Goal: Information Seeking & Learning: Learn about a topic

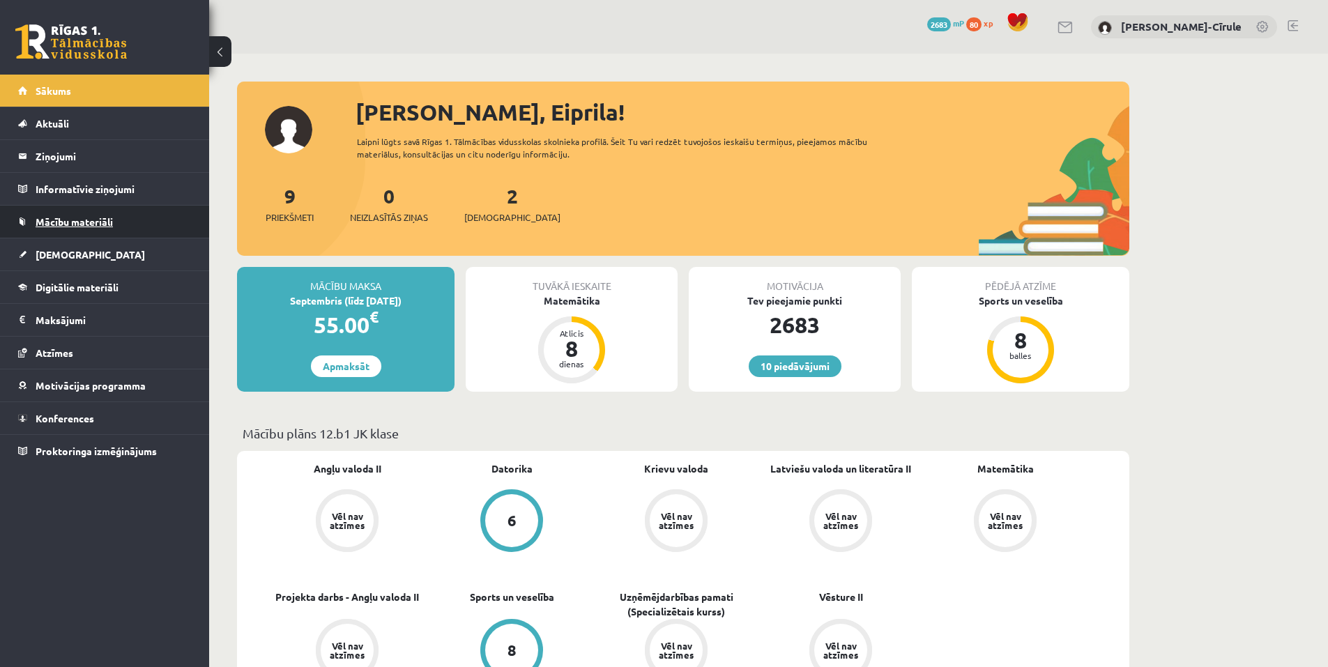
click at [88, 217] on span "Mācību materiāli" at bounding box center [74, 221] width 77 height 13
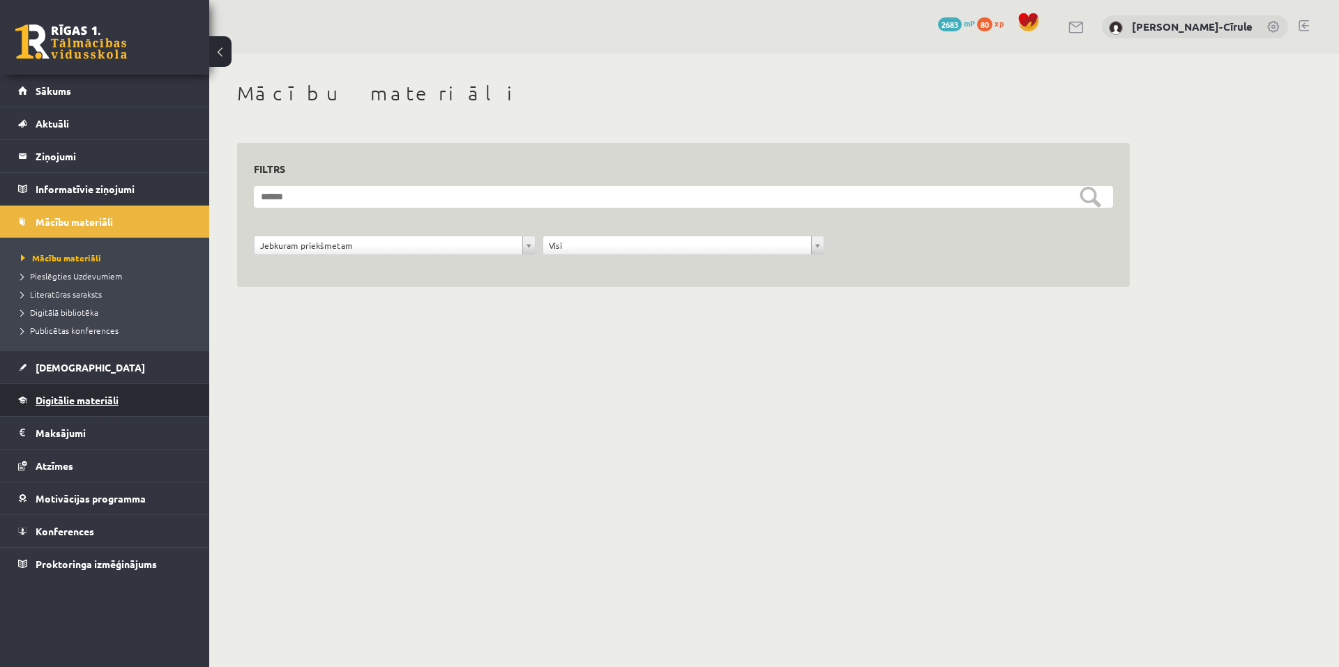
click at [80, 406] on link "Digitālie materiāli" at bounding box center [105, 400] width 174 height 32
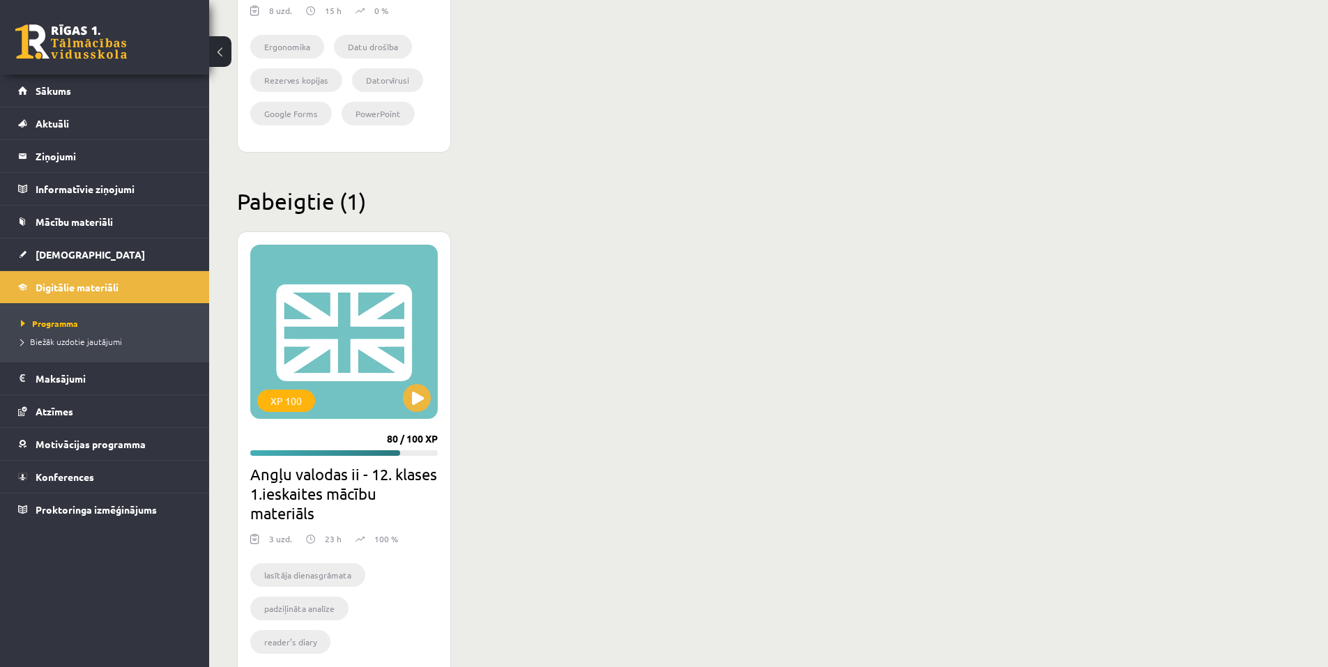
scroll to position [1604, 0]
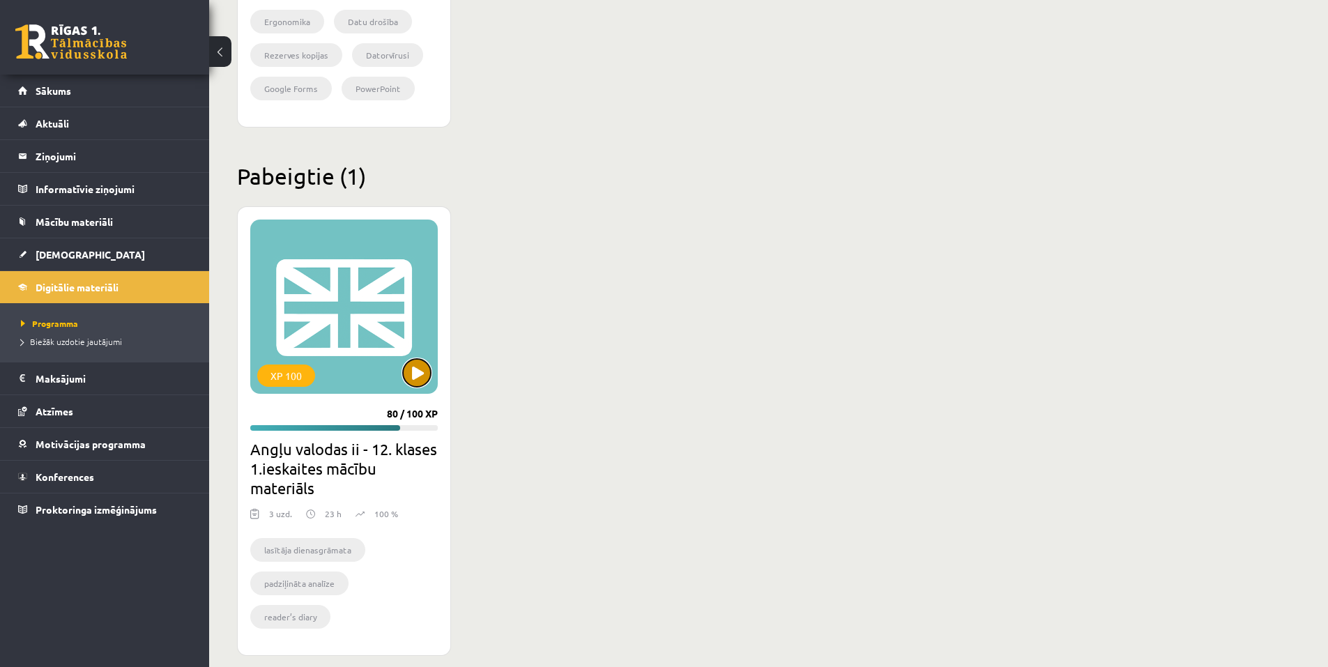
click at [420, 379] on button at bounding box center [417, 373] width 28 height 28
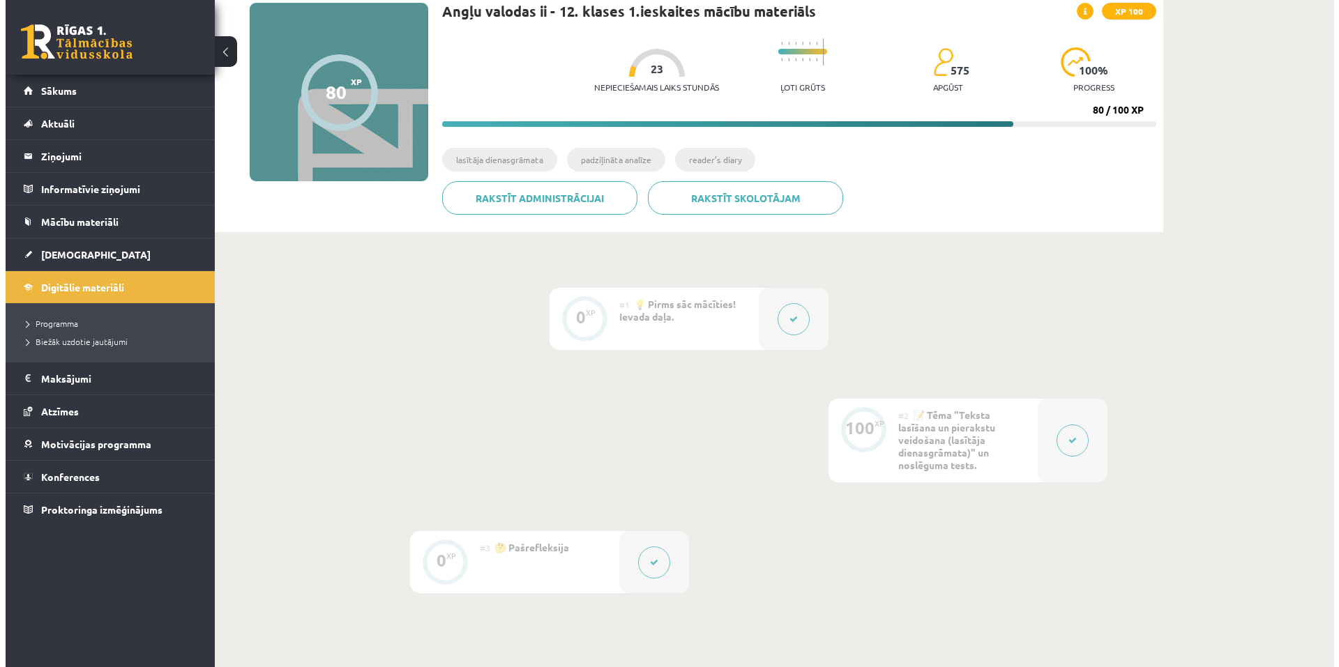
scroll to position [139, 0]
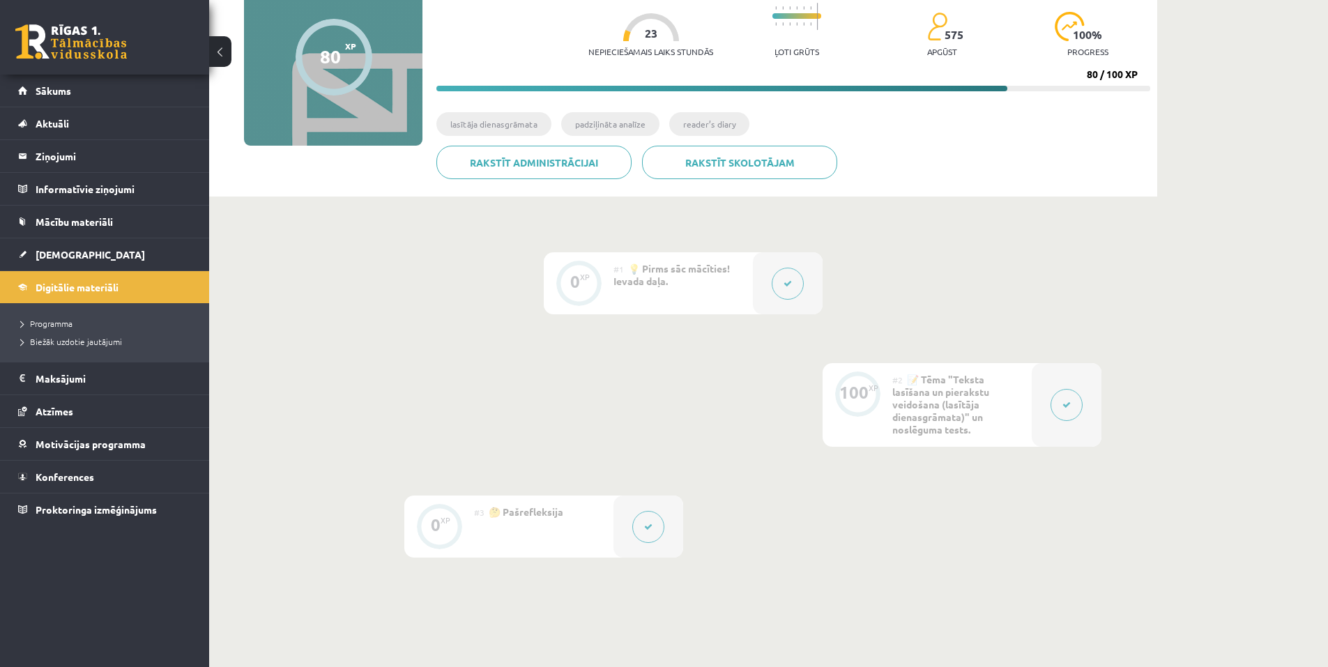
click at [788, 282] on icon at bounding box center [788, 284] width 8 height 8
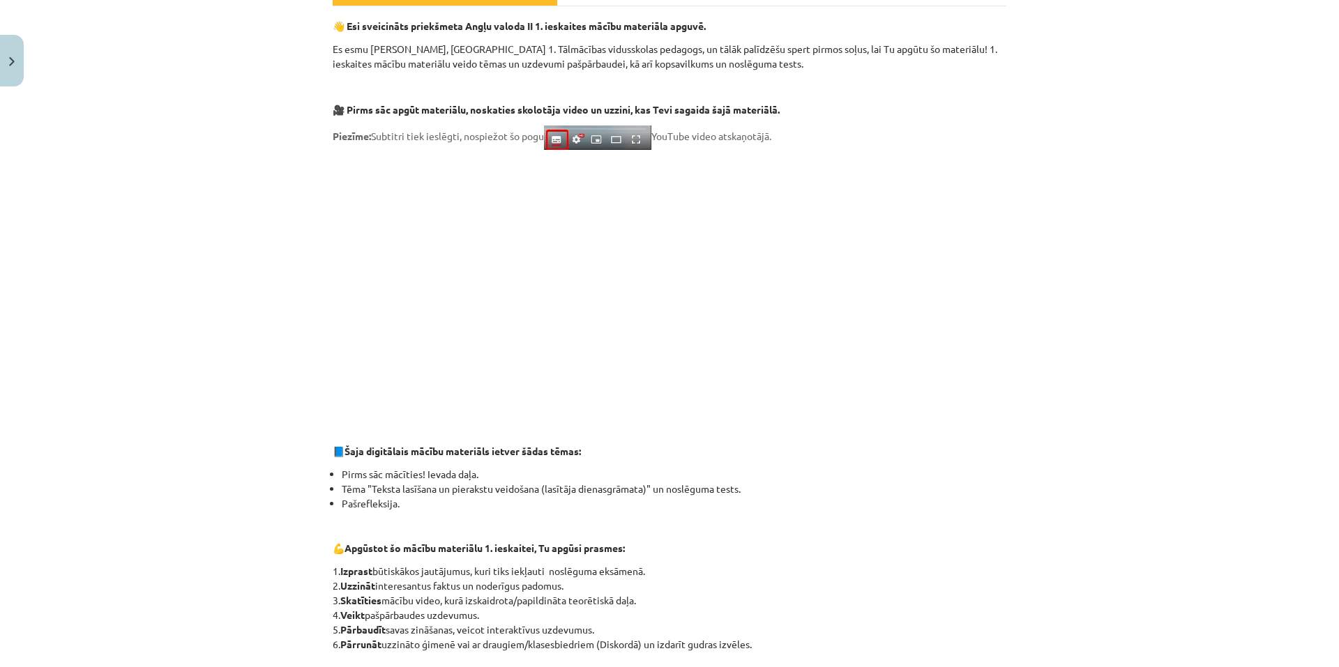
scroll to position [0, 0]
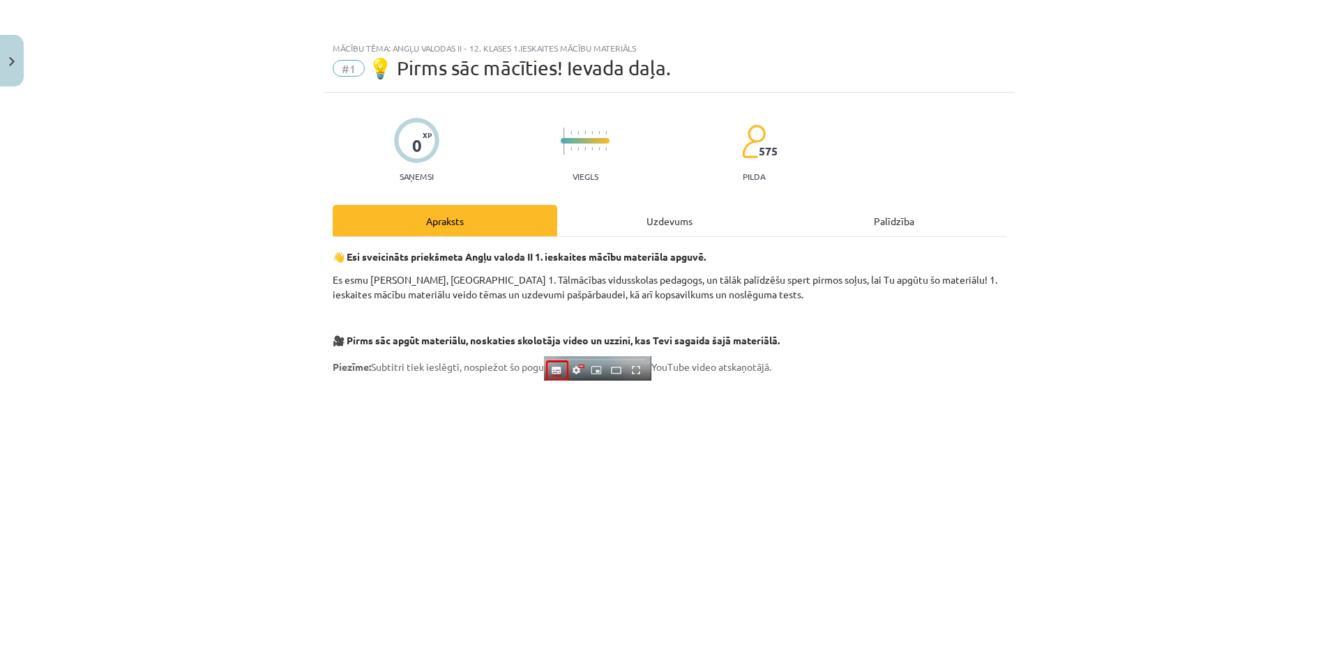
click at [665, 222] on div "Uzdevums" at bounding box center [669, 220] width 225 height 31
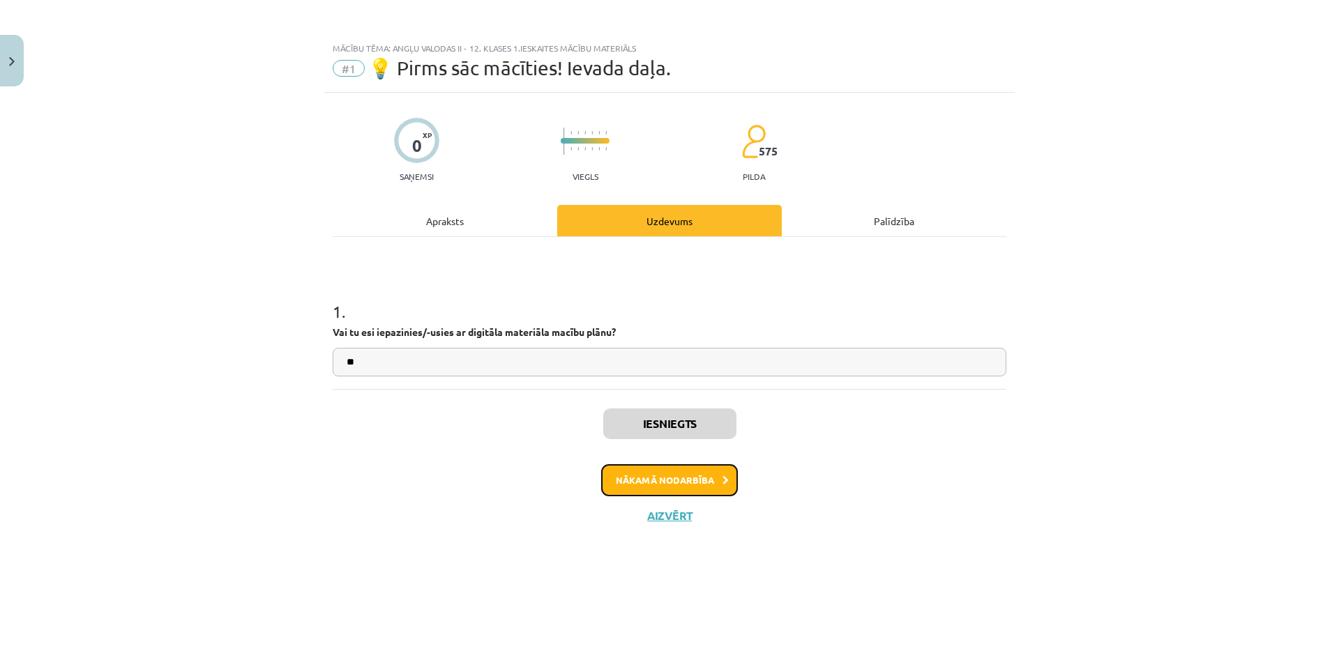
click at [667, 483] on button "Nākamā nodarbība" at bounding box center [669, 480] width 137 height 32
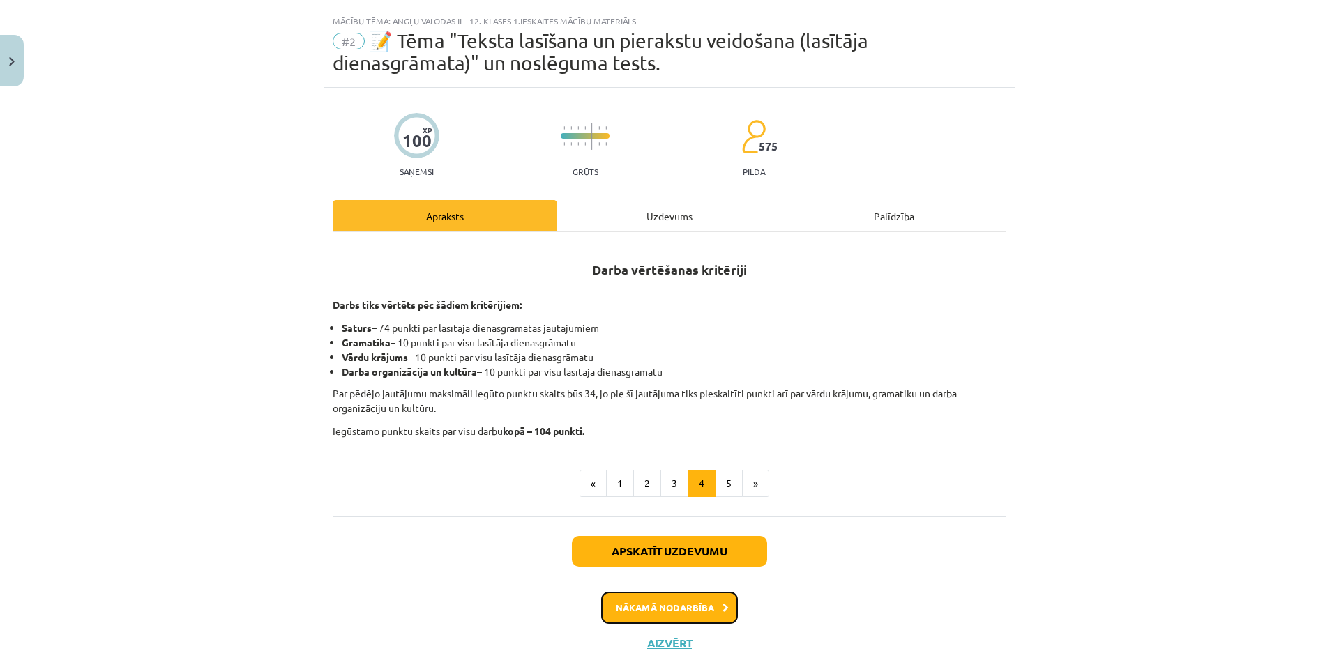
scroll to position [62, 0]
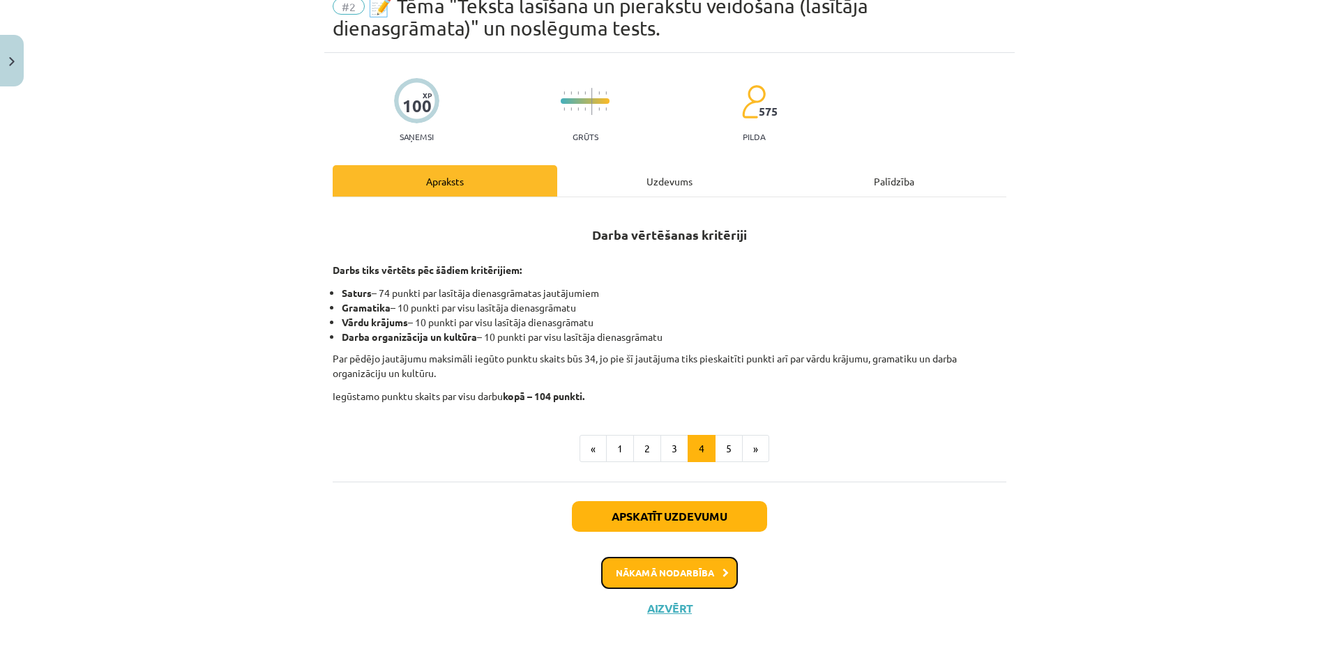
click at [644, 582] on button "Nākamā nodarbība" at bounding box center [669, 573] width 137 height 32
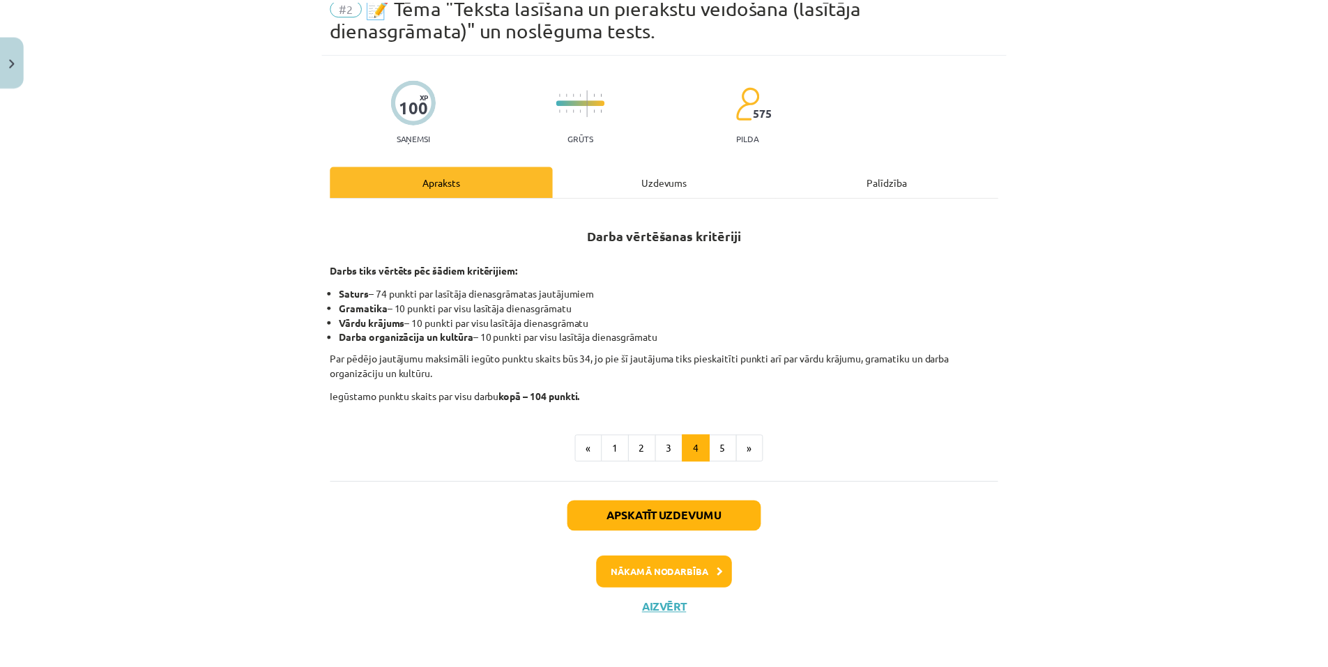
scroll to position [0, 0]
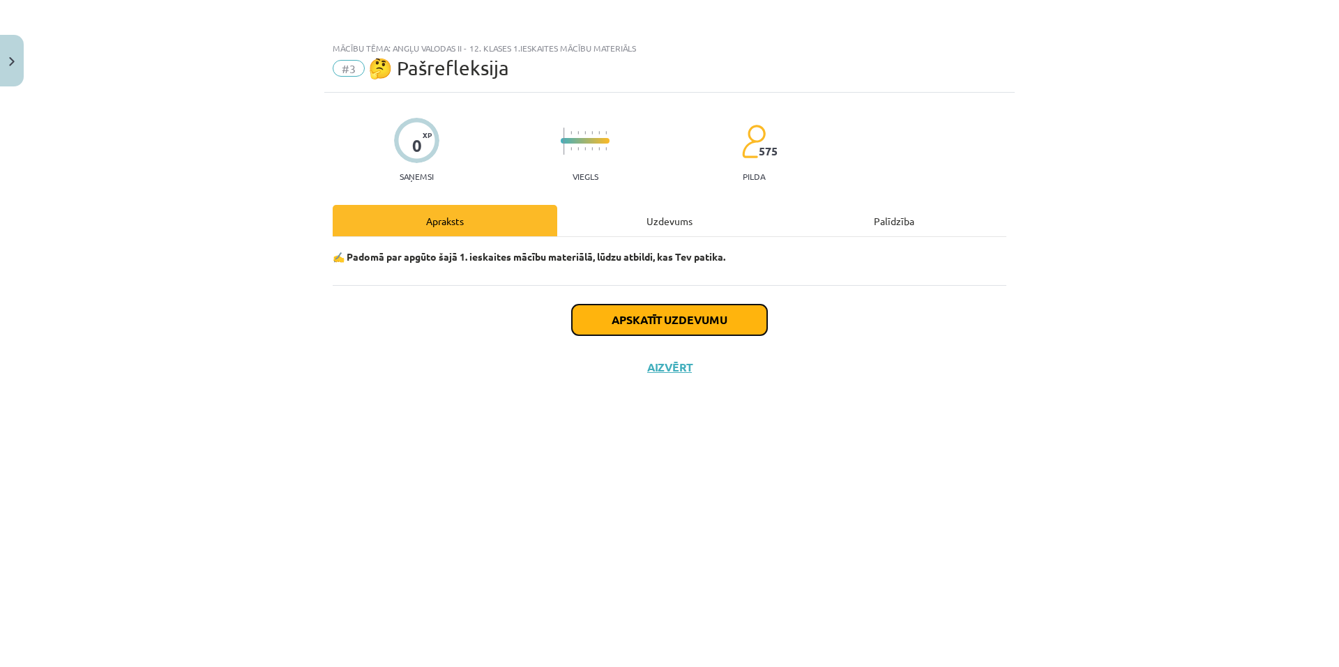
click at [623, 326] on button "Apskatīt uzdevumu" at bounding box center [669, 320] width 195 height 31
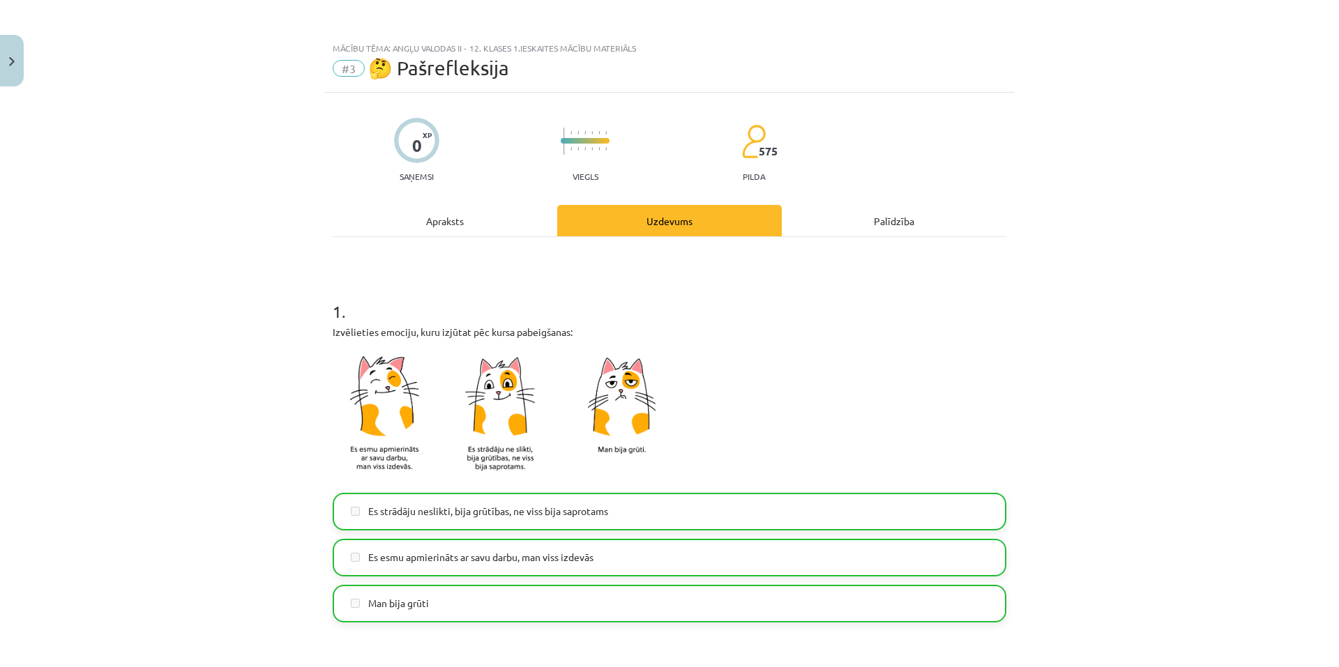
click at [439, 227] on div "Apraksts" at bounding box center [445, 220] width 225 height 31
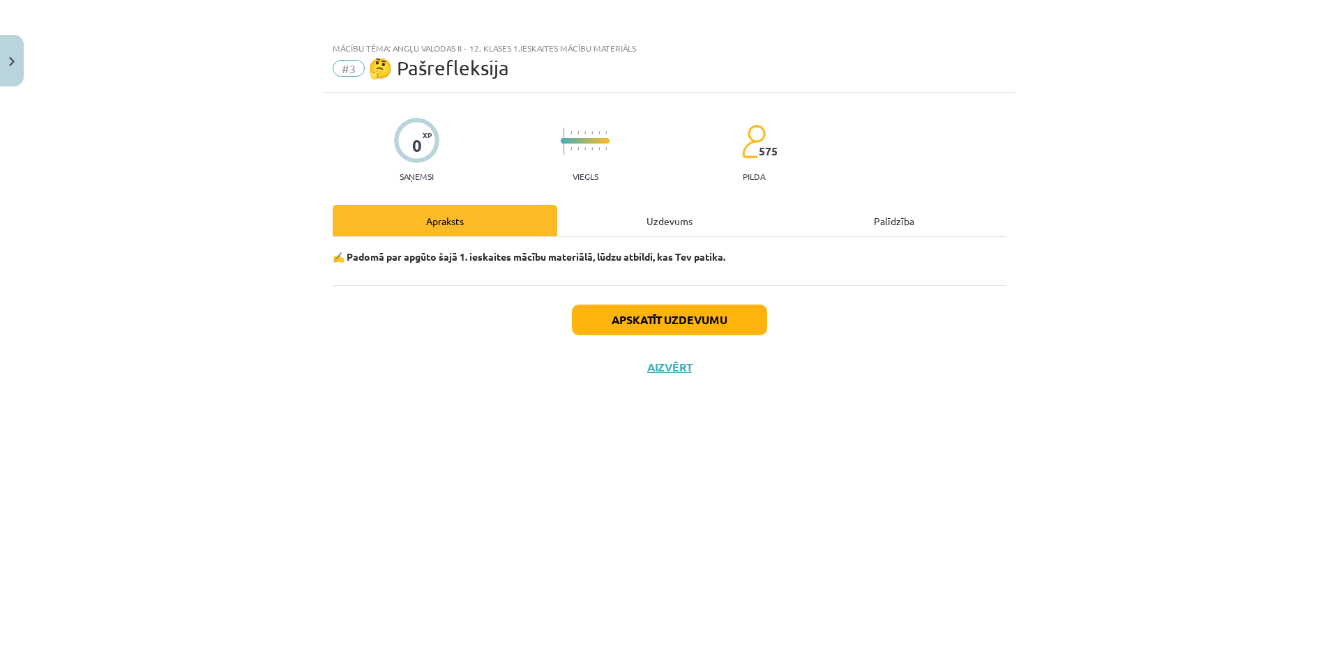
click at [671, 357] on div "Apskatīt uzdevumu Aizvērt" at bounding box center [670, 334] width 674 height 98
click at [674, 375] on div "Apskatīt uzdevumu Aizvērt" at bounding box center [670, 334] width 674 height 98
click at [664, 367] on button "Aizvērt" at bounding box center [669, 367] width 53 height 14
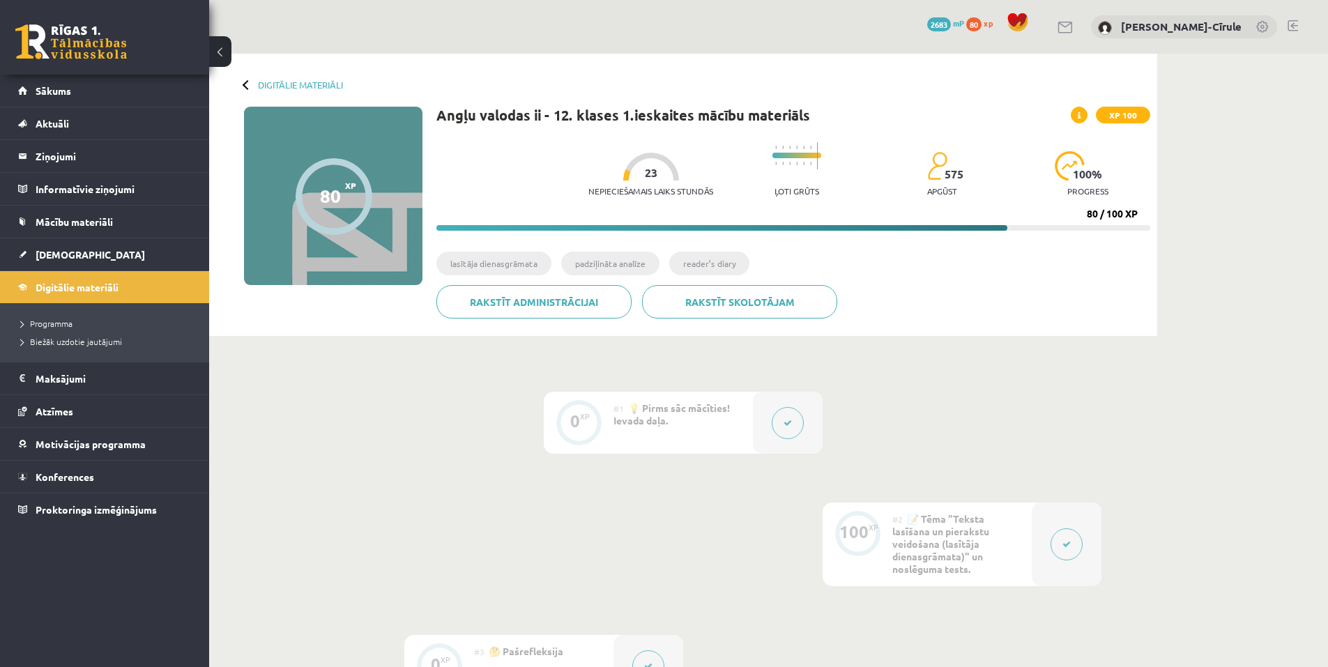
click at [1078, 116] on icon at bounding box center [1079, 116] width 3 height 8
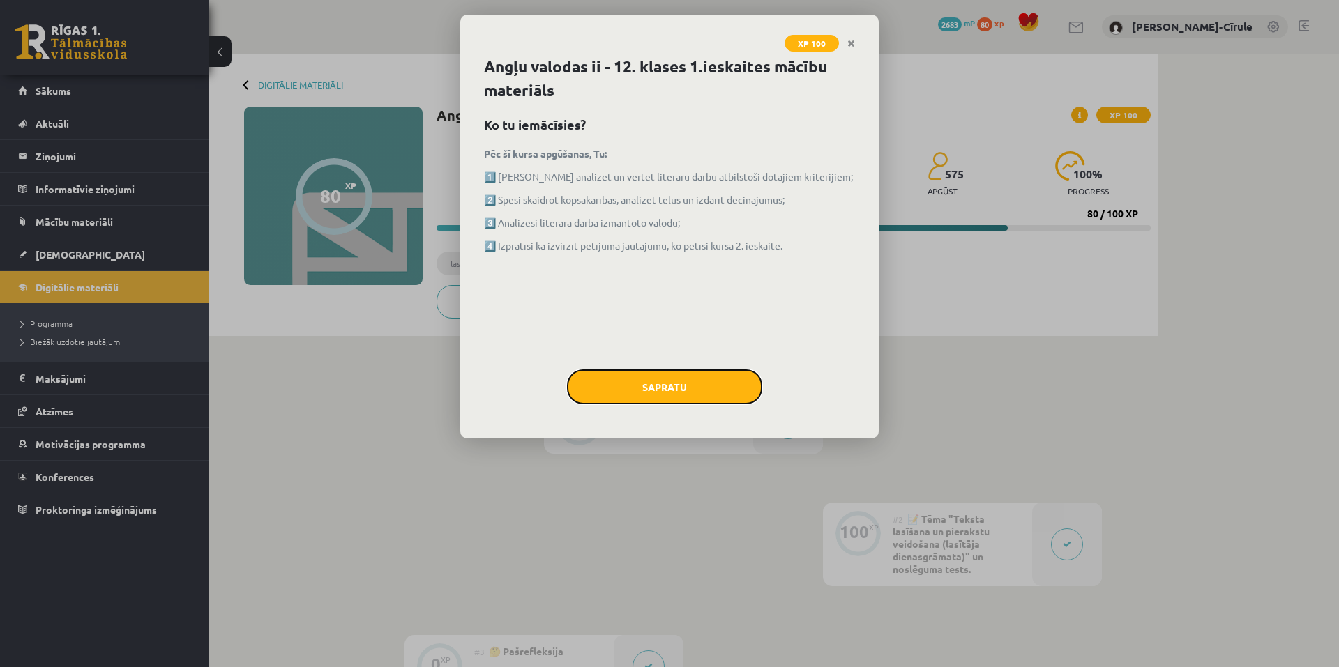
drag, startPoint x: 674, startPoint y: 381, endPoint x: 664, endPoint y: 380, distance: 9.2
click at [672, 381] on button "Sapratu" at bounding box center [664, 387] width 195 height 35
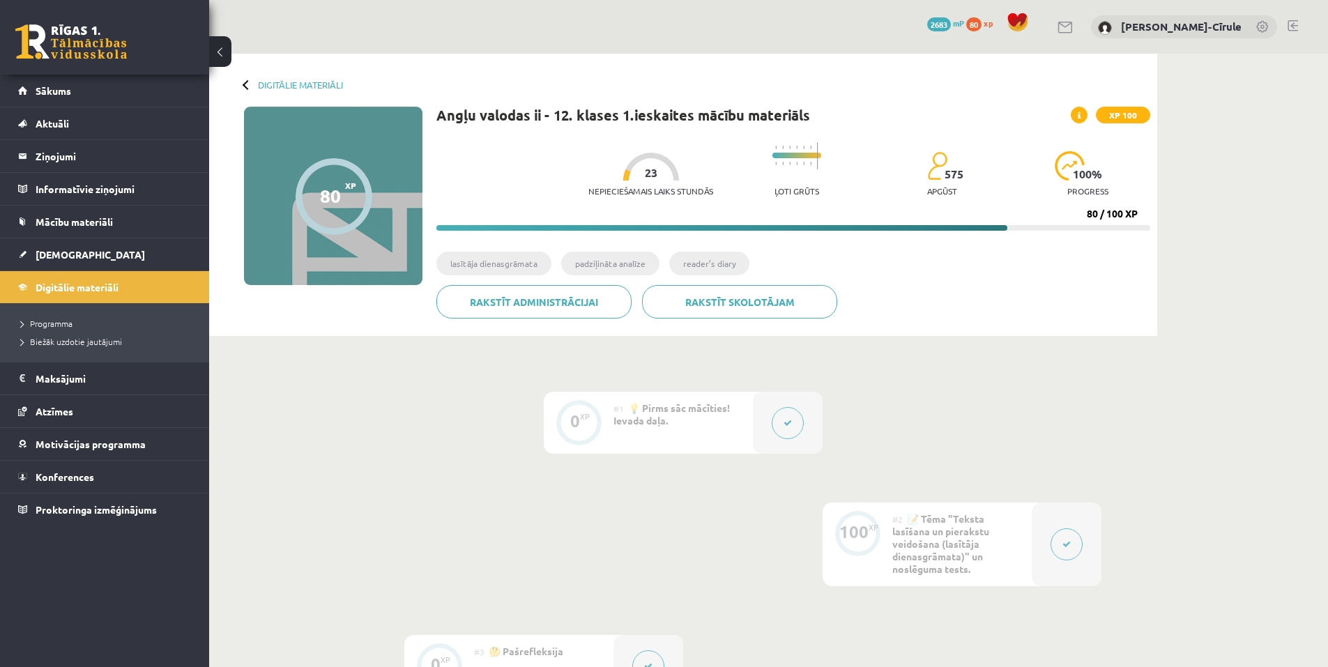
click at [796, 429] on button at bounding box center [788, 423] width 32 height 32
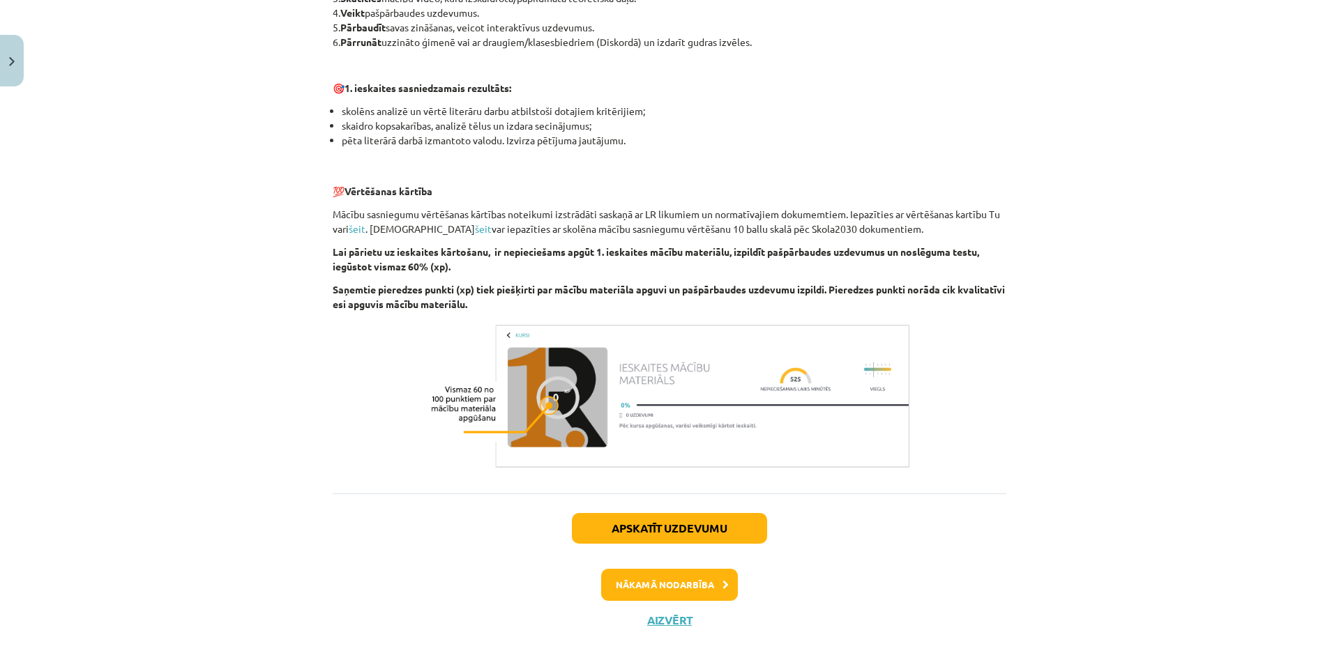
scroll to position [846, 0]
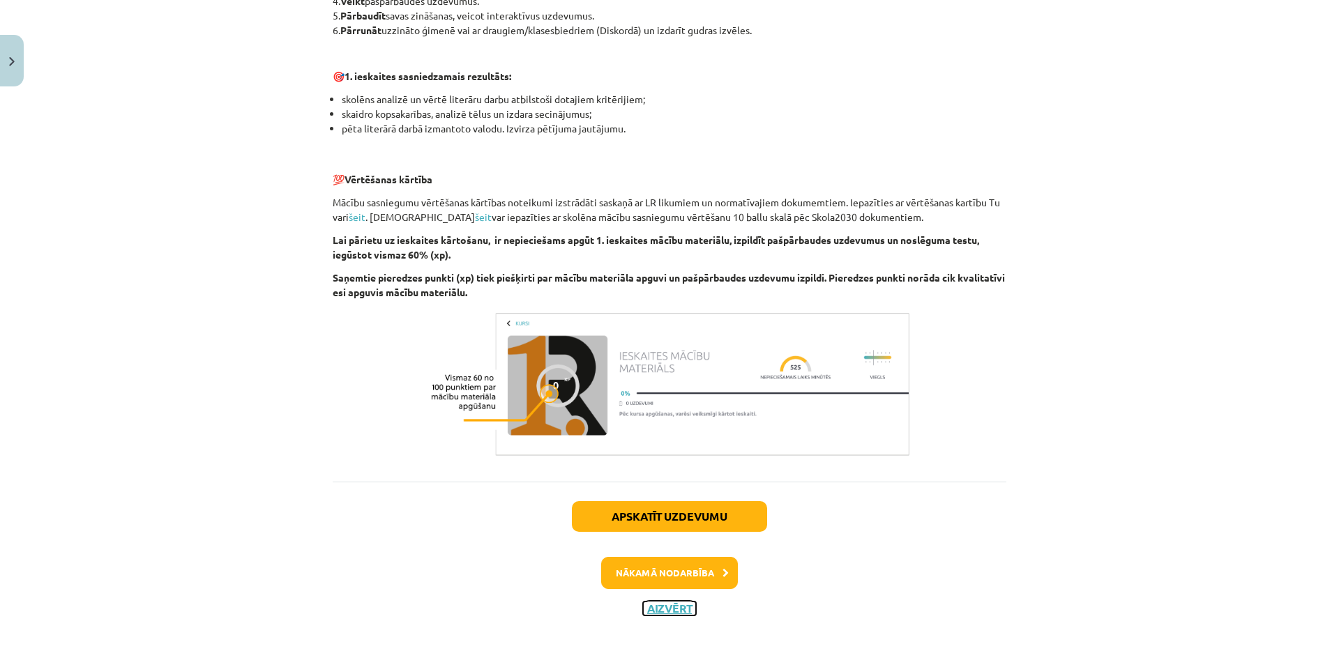
click at [660, 611] on button "Aizvērt" at bounding box center [669, 609] width 53 height 14
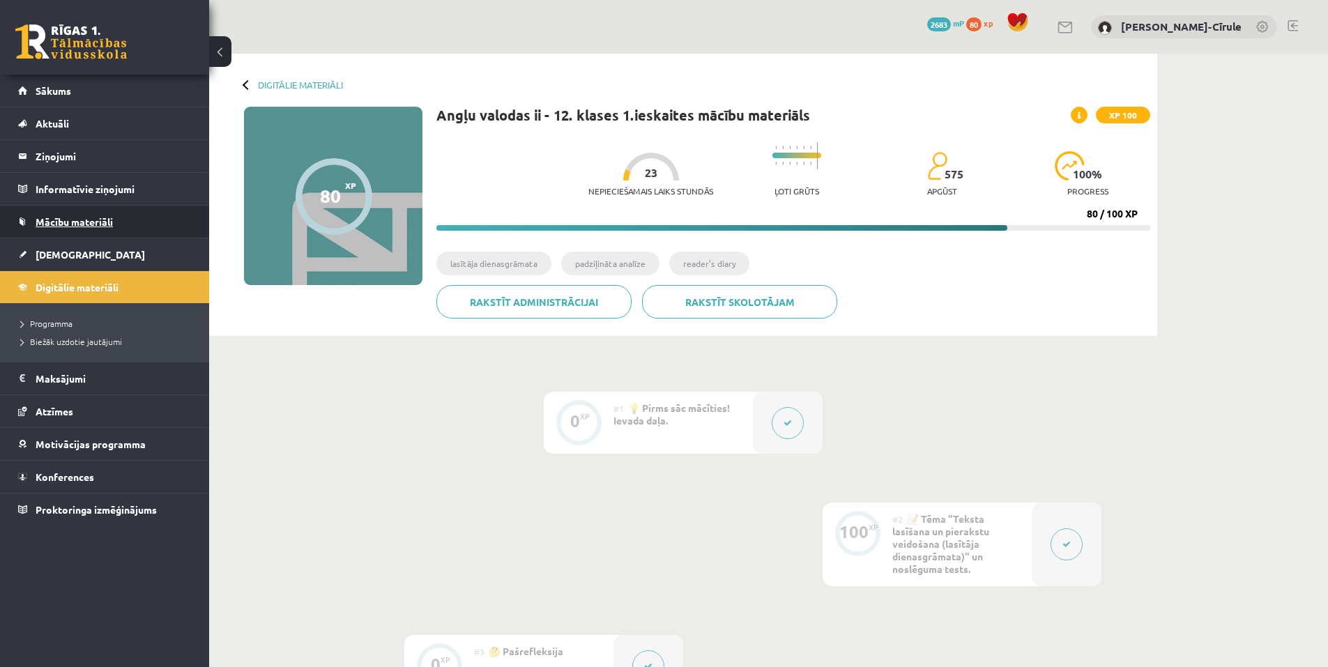
click at [101, 220] on span "Mācību materiāli" at bounding box center [74, 221] width 77 height 13
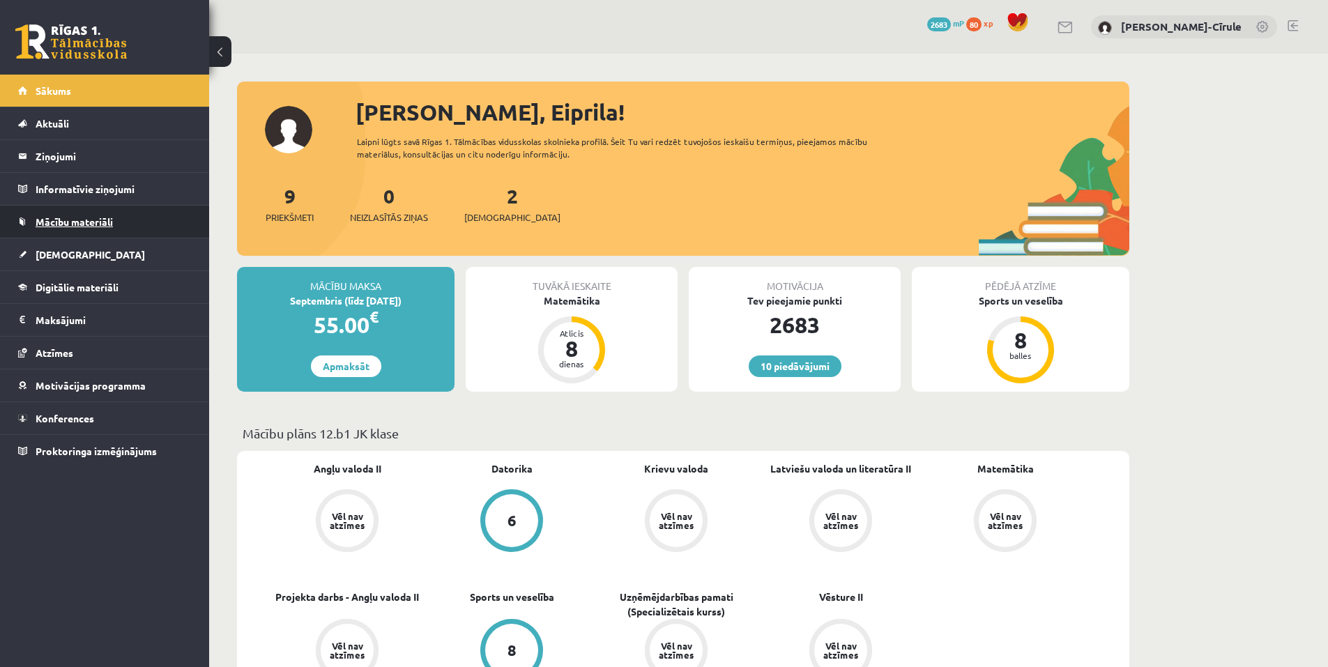
click at [94, 223] on span "Mācību materiāli" at bounding box center [74, 221] width 77 height 13
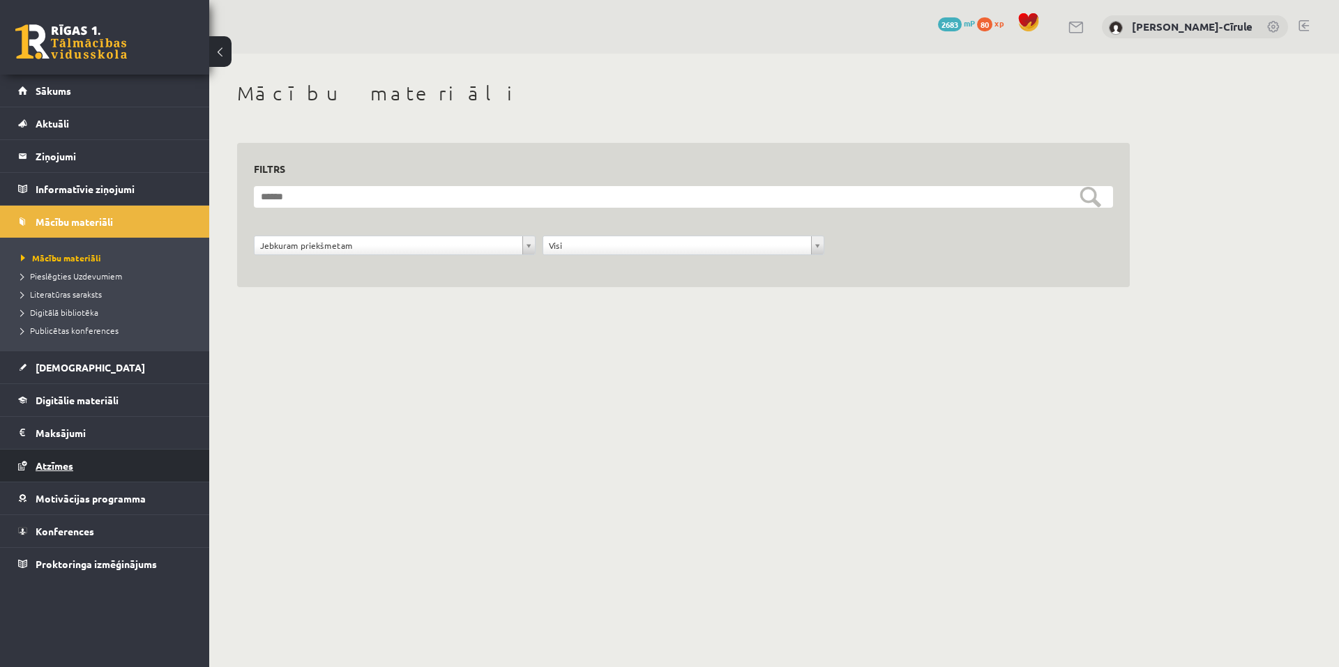
click at [61, 471] on link "Atzīmes" at bounding box center [105, 466] width 174 height 32
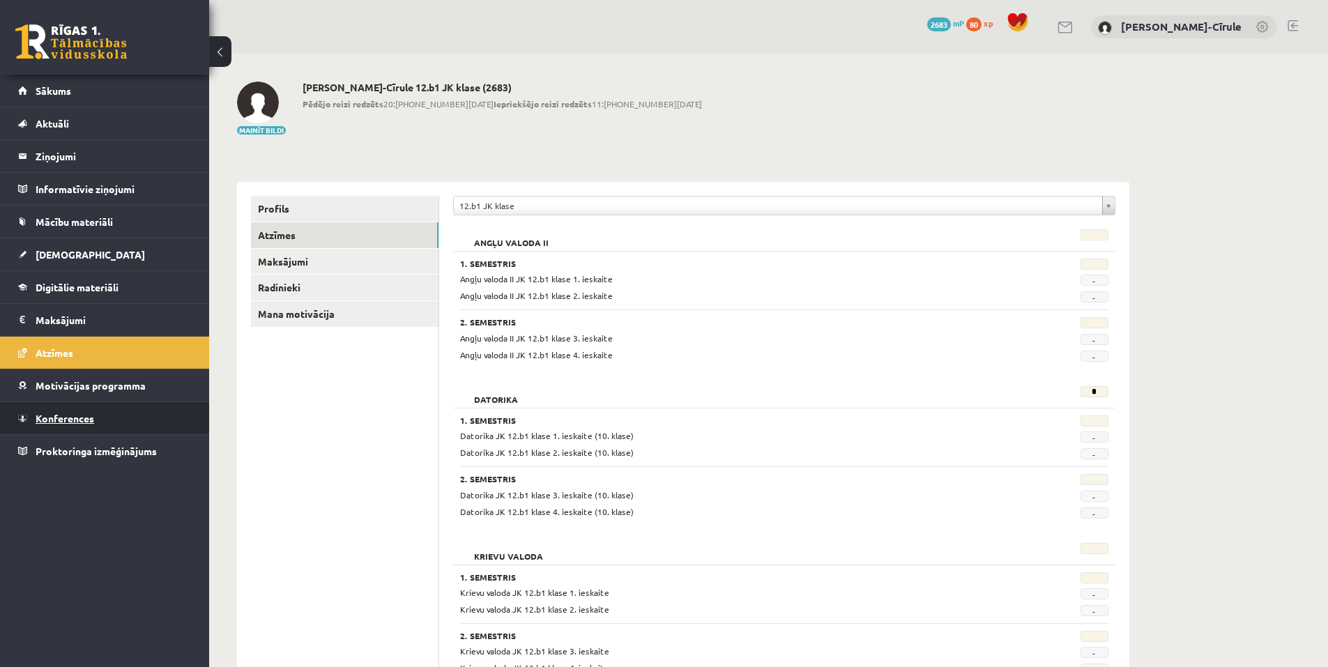
click at [75, 416] on span "Konferences" at bounding box center [65, 418] width 59 height 13
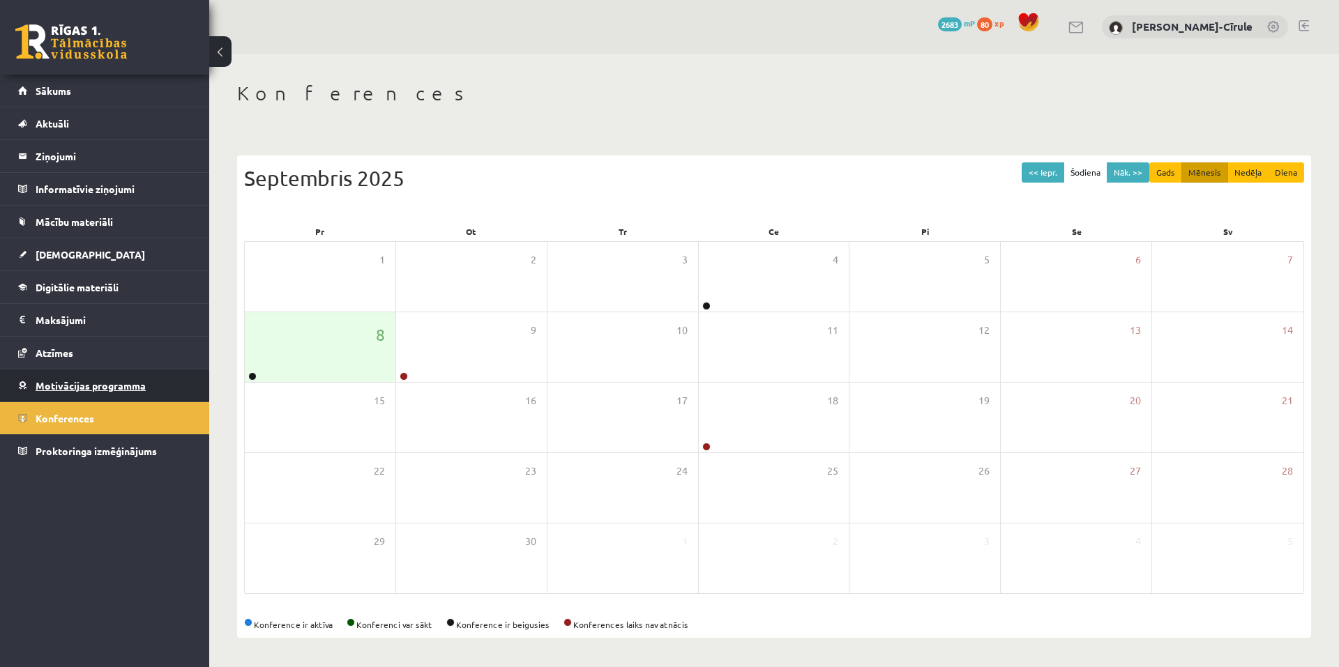
click at [75, 394] on link "Motivācijas programma" at bounding box center [105, 386] width 174 height 32
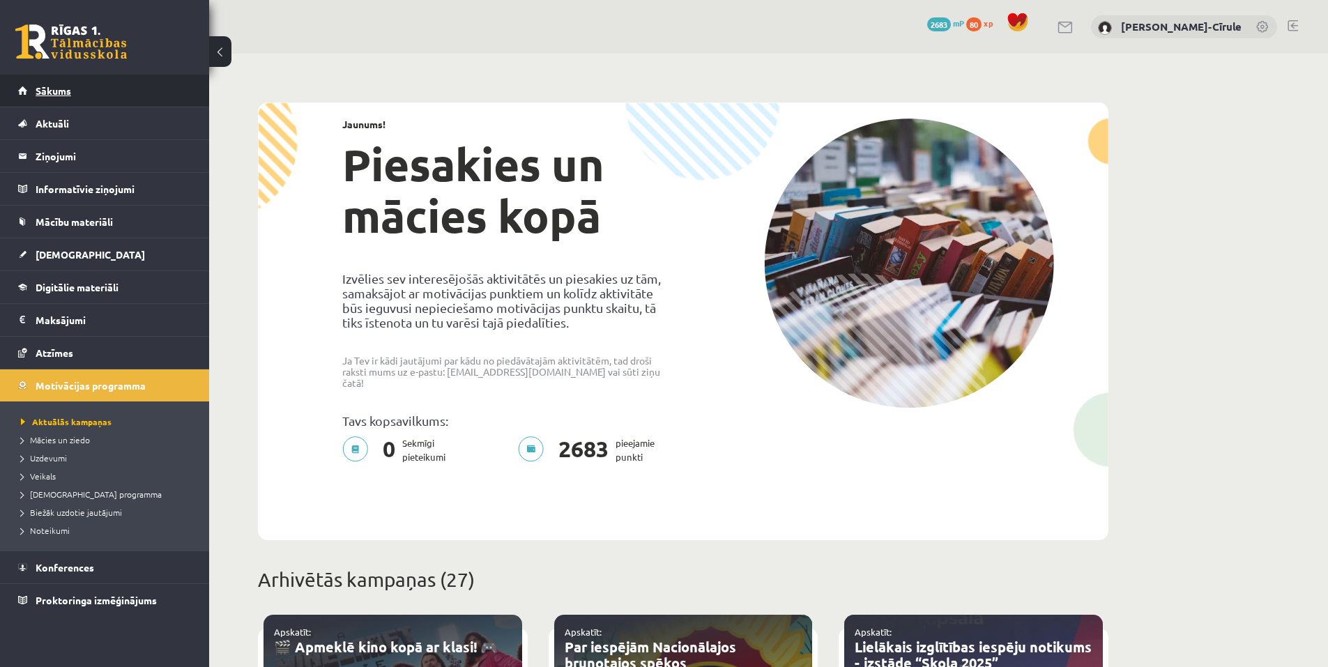
click at [66, 89] on span "Sākums" at bounding box center [54, 90] width 36 height 13
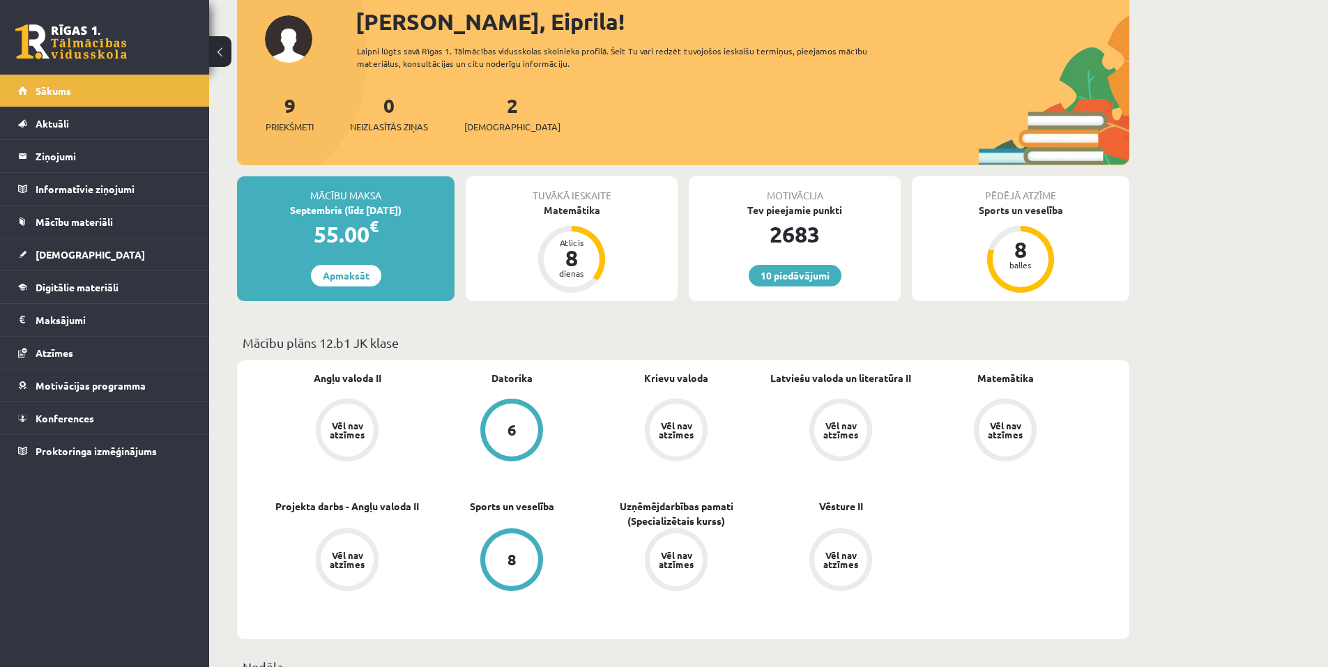
scroll to position [70, 0]
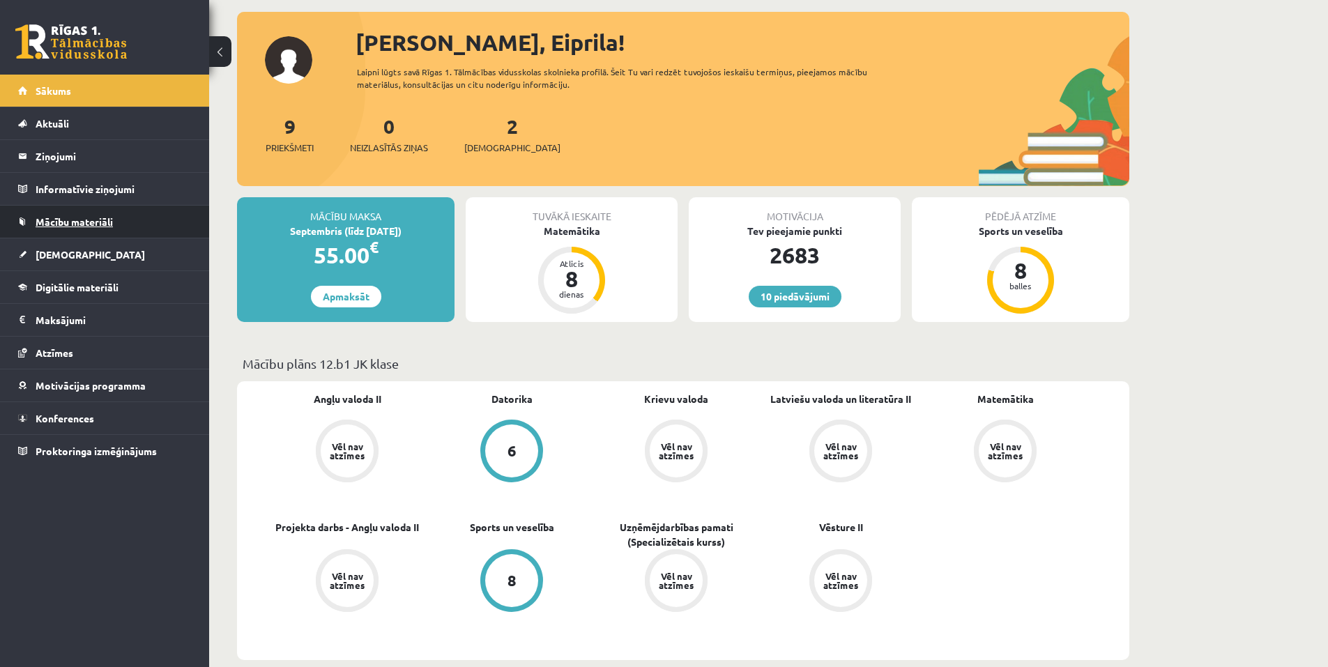
click at [49, 220] on span "Mācību materiāli" at bounding box center [74, 221] width 77 height 13
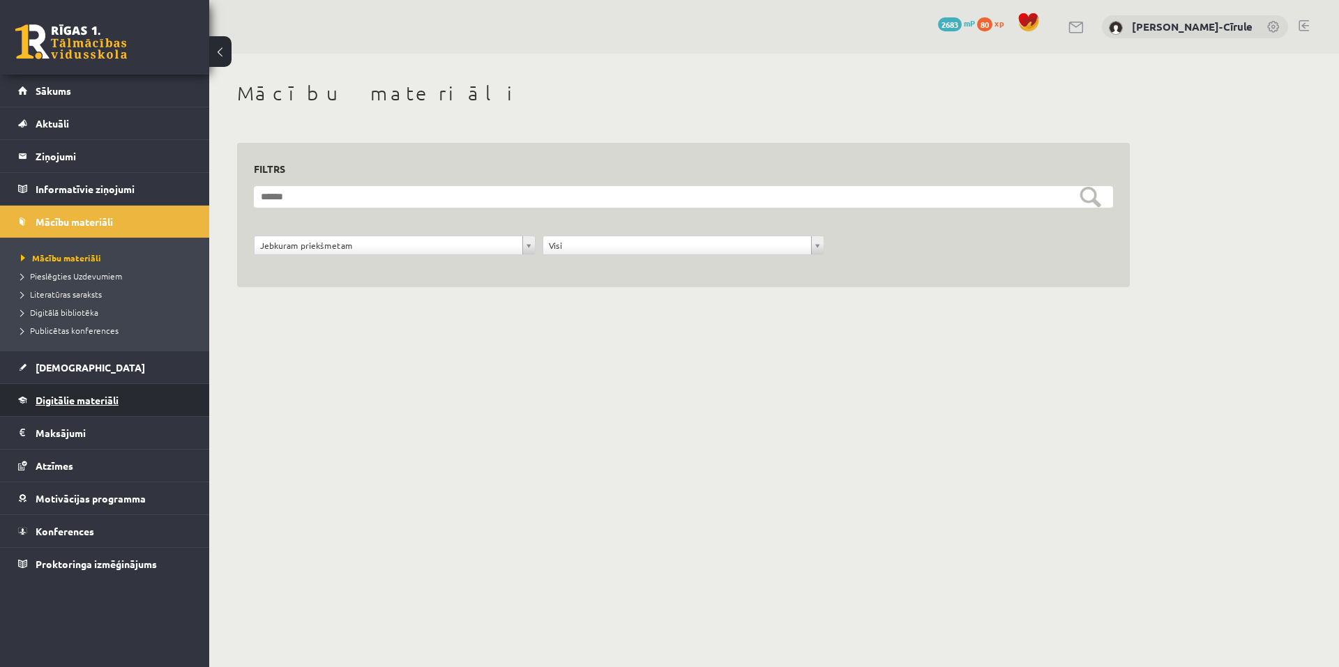
click at [79, 393] on link "Digitālie materiāli" at bounding box center [105, 400] width 174 height 32
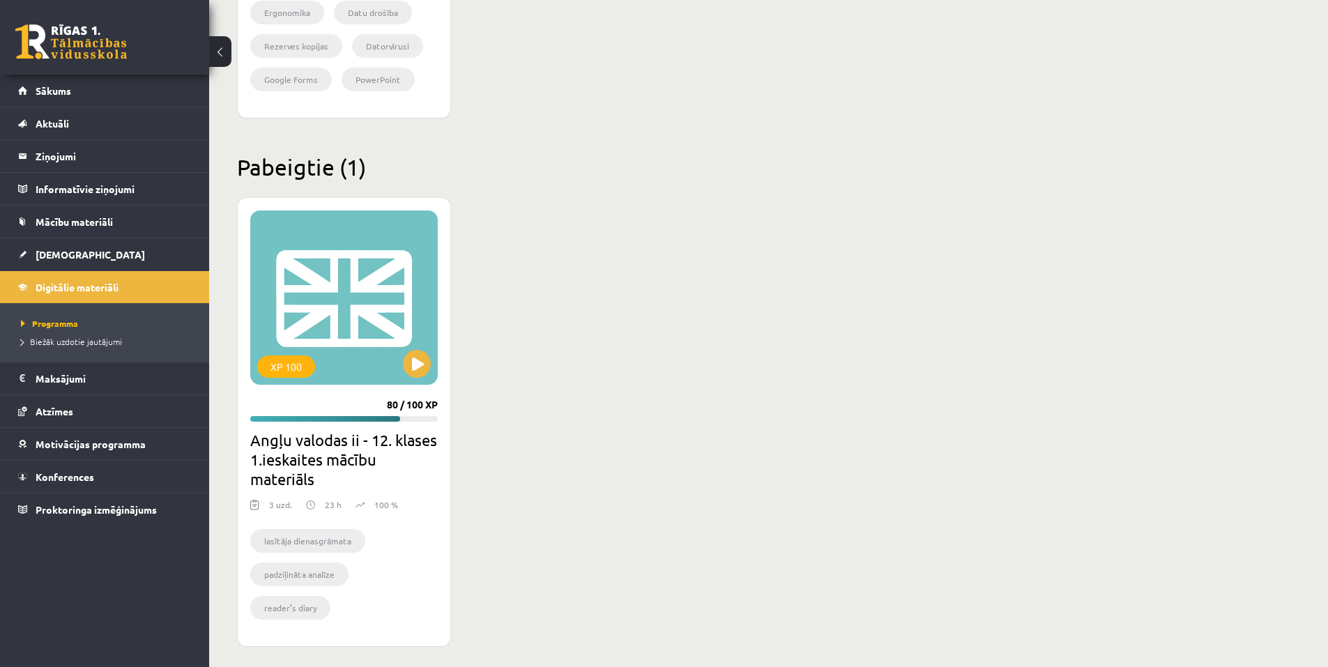
scroll to position [1620, 0]
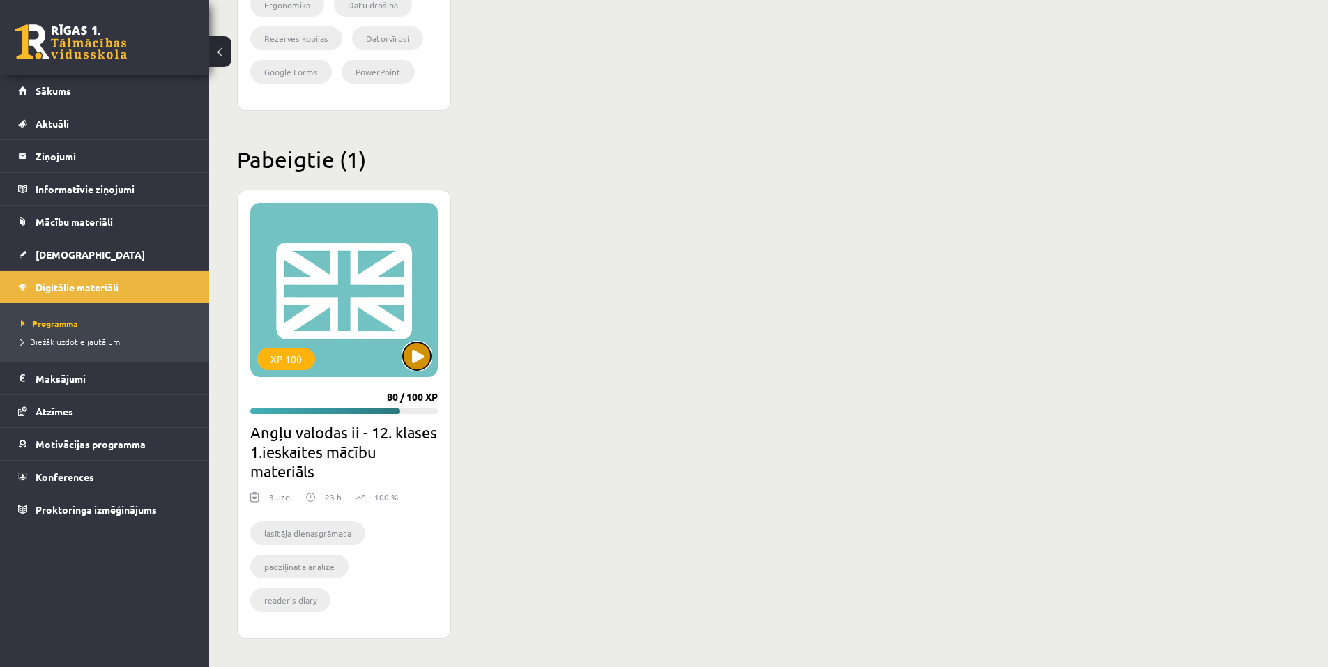
click at [409, 364] on button at bounding box center [417, 356] width 28 height 28
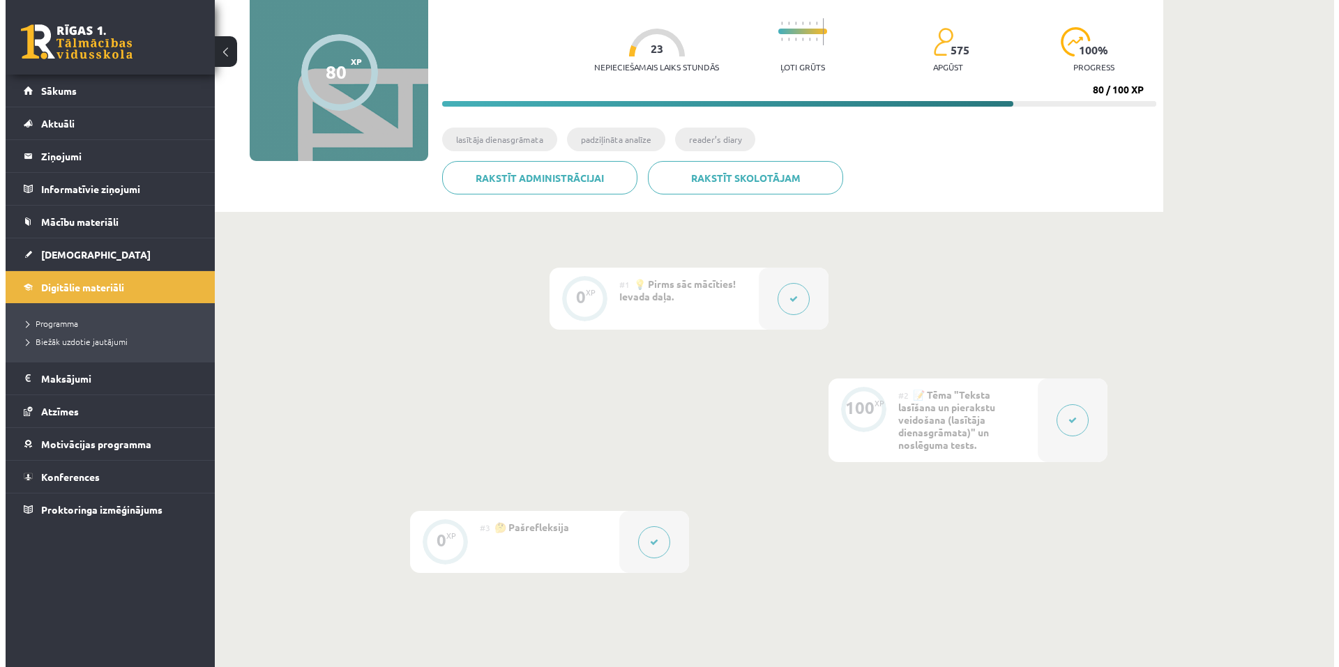
scroll to position [139, 0]
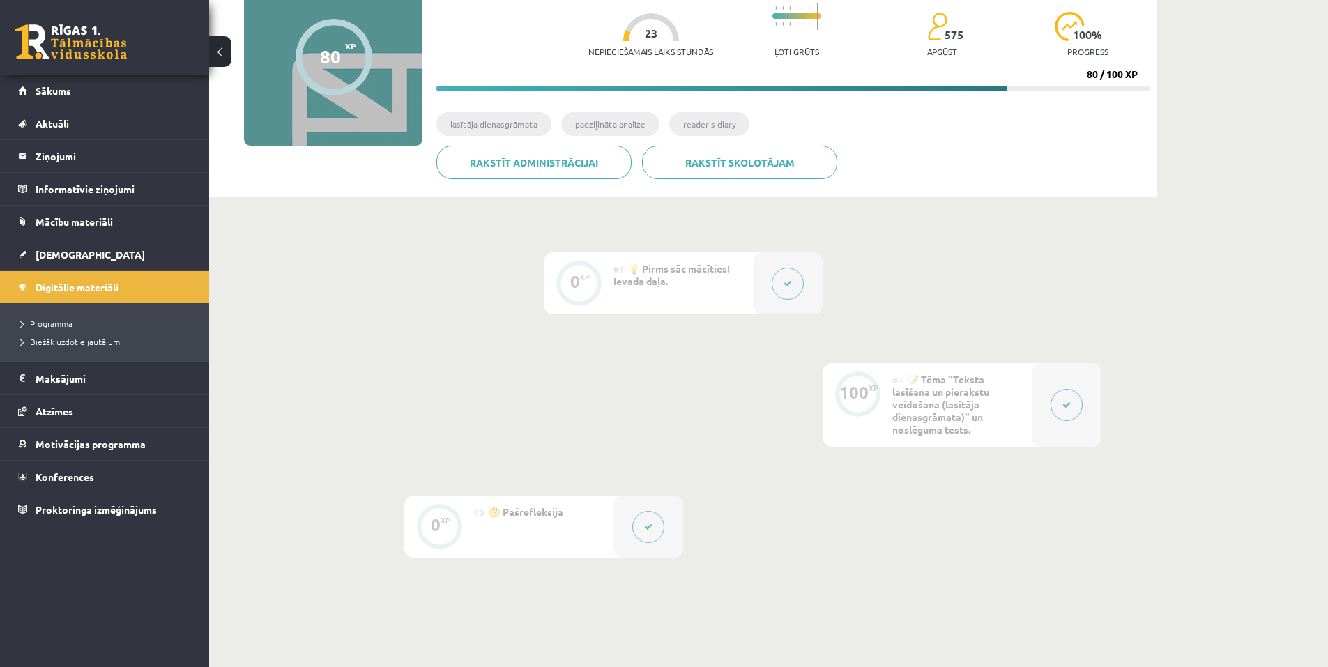
click at [782, 275] on button at bounding box center [788, 284] width 32 height 32
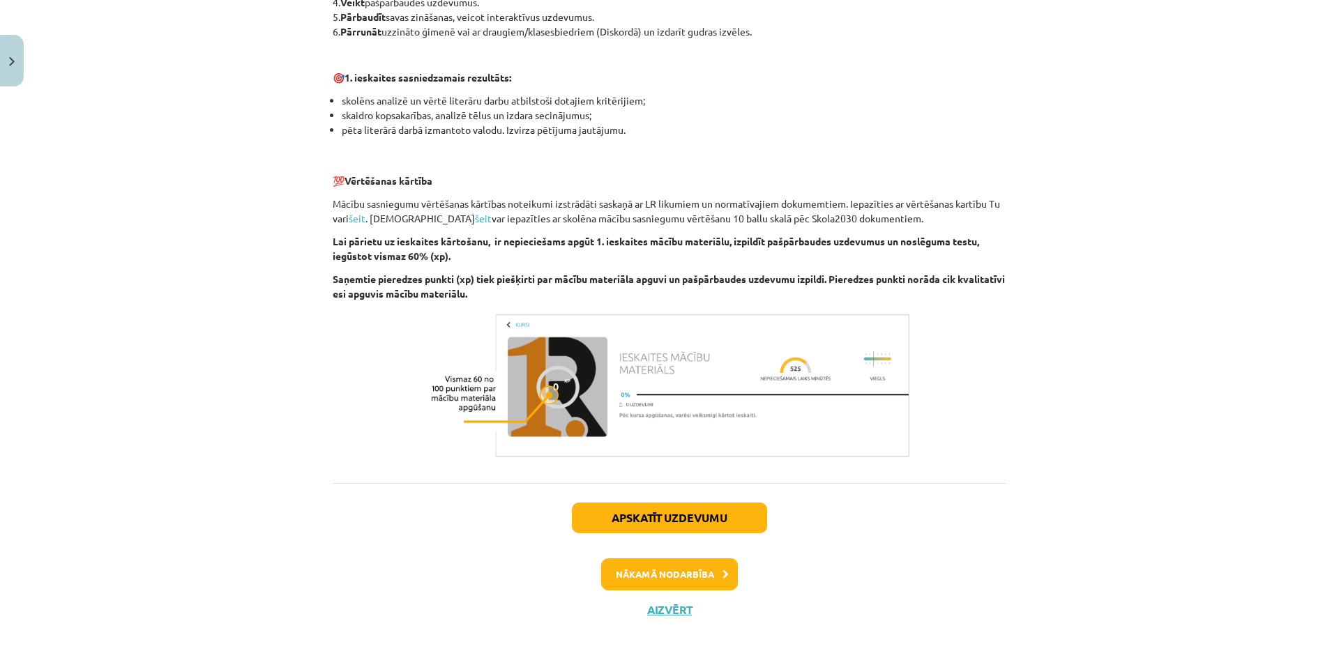
scroll to position [846, 0]
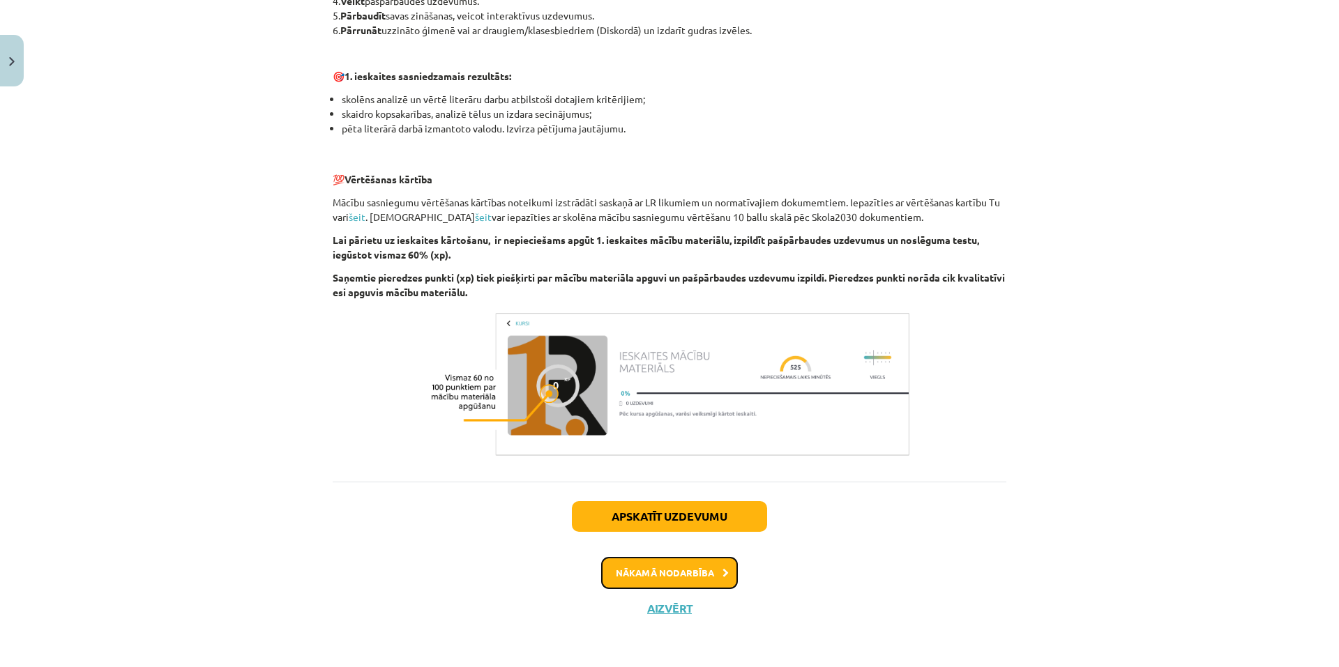
click at [690, 575] on button "Nākamā nodarbība" at bounding box center [669, 573] width 137 height 32
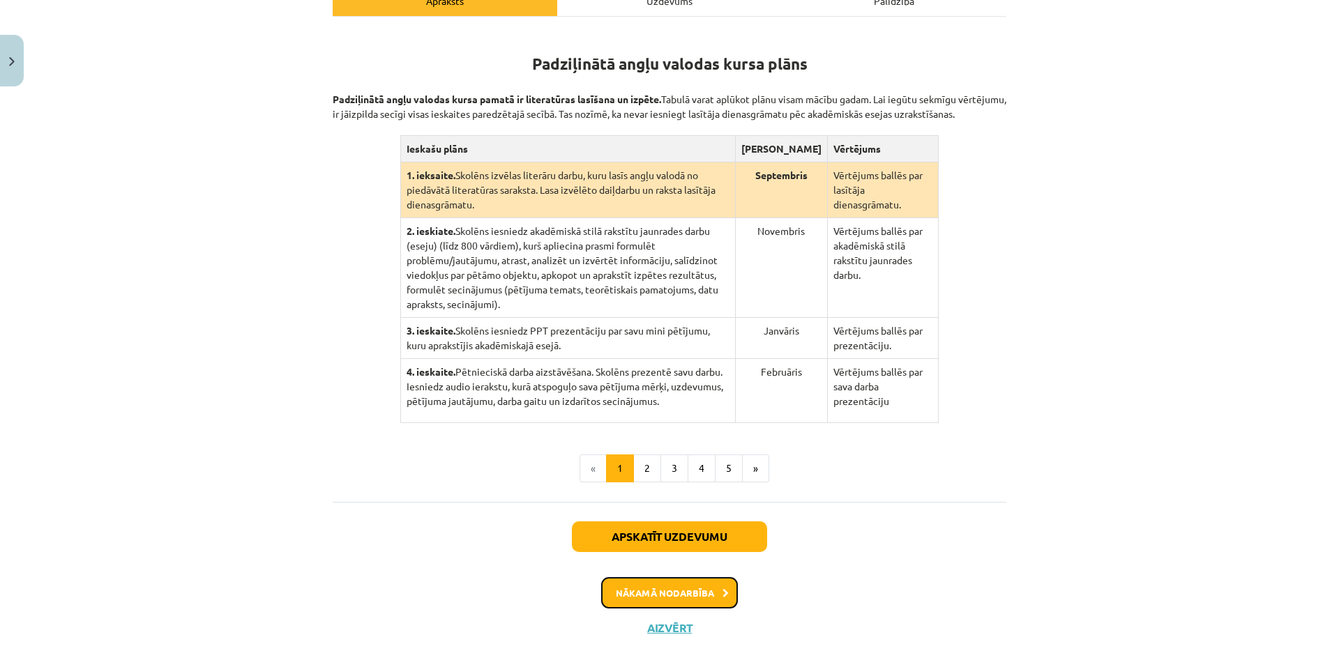
scroll to position [247, 0]
